Goal: Task Accomplishment & Management: Complete application form

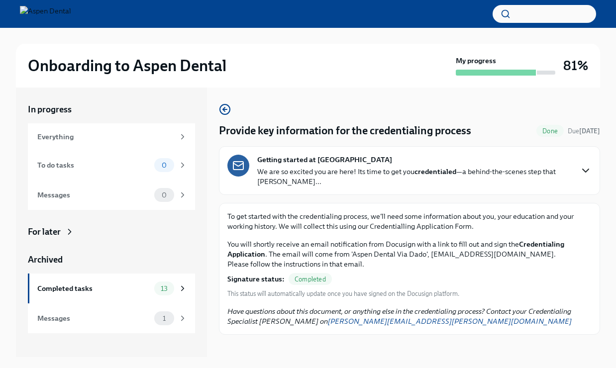
click at [588, 167] on icon "button" at bounding box center [586, 171] width 12 height 12
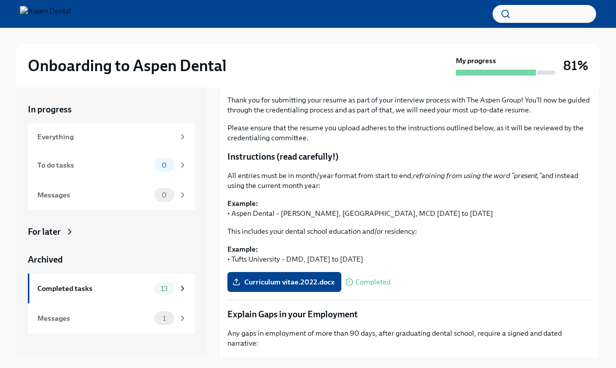
scroll to position [118, 0]
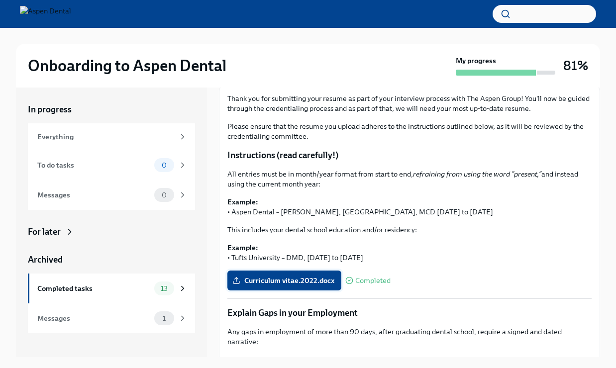
click at [284, 282] on span "Curriculum vitae.2022.docx" at bounding box center [285, 281] width 100 height 10
click at [0, 0] on input "Curriculum vitae.2022.docx" at bounding box center [0, 0] width 0 height 0
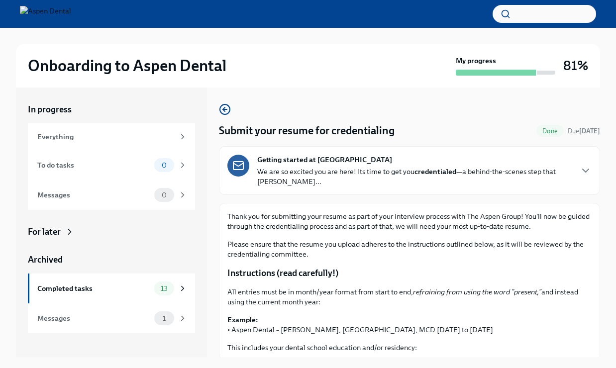
scroll to position [0, 0]
